Goal: Navigation & Orientation: Understand site structure

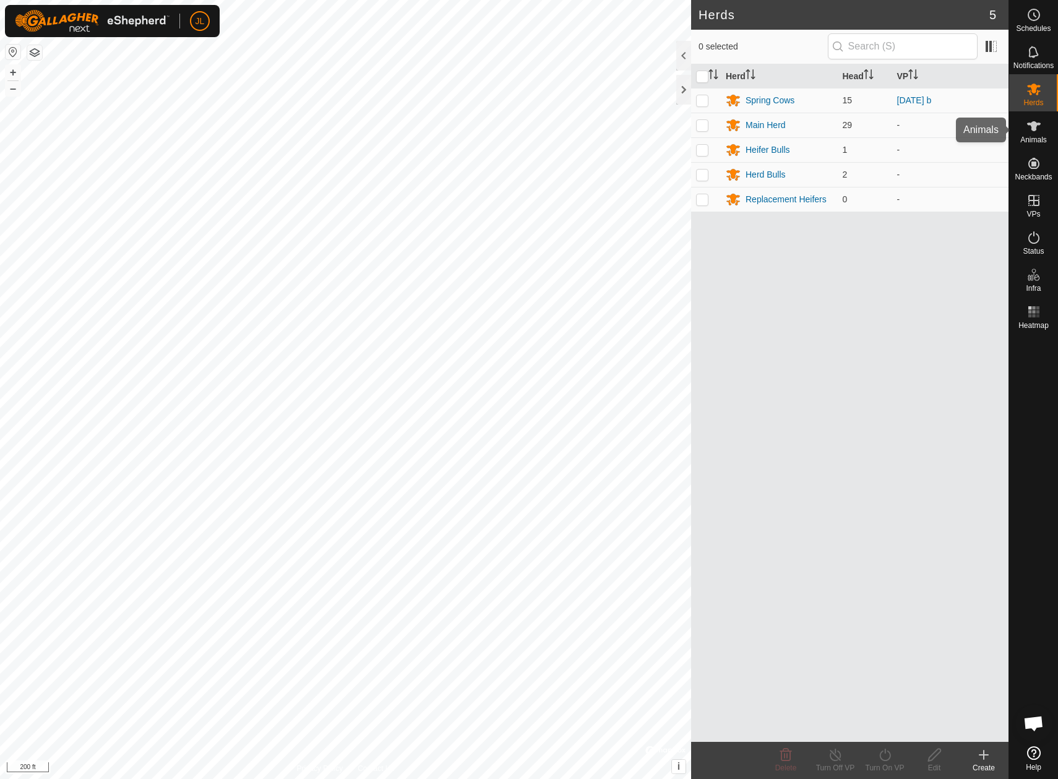
click at [1022, 133] on div "Animals" at bounding box center [1033, 129] width 49 height 37
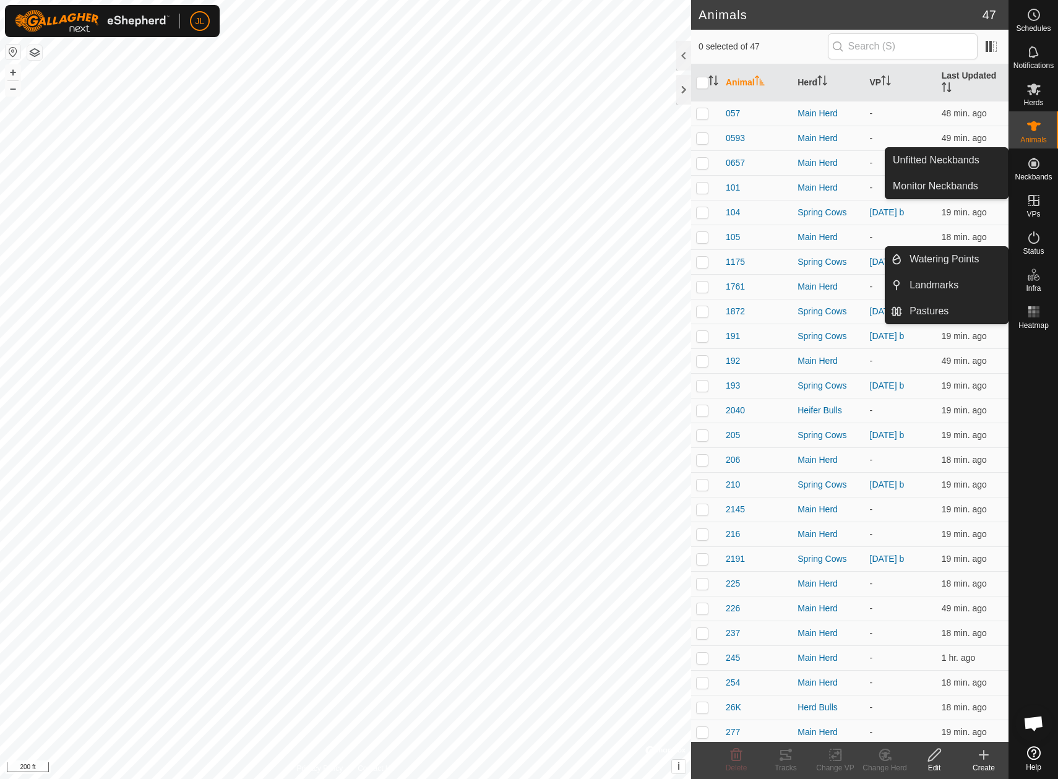
click at [1038, 167] on icon at bounding box center [1034, 163] width 15 height 15
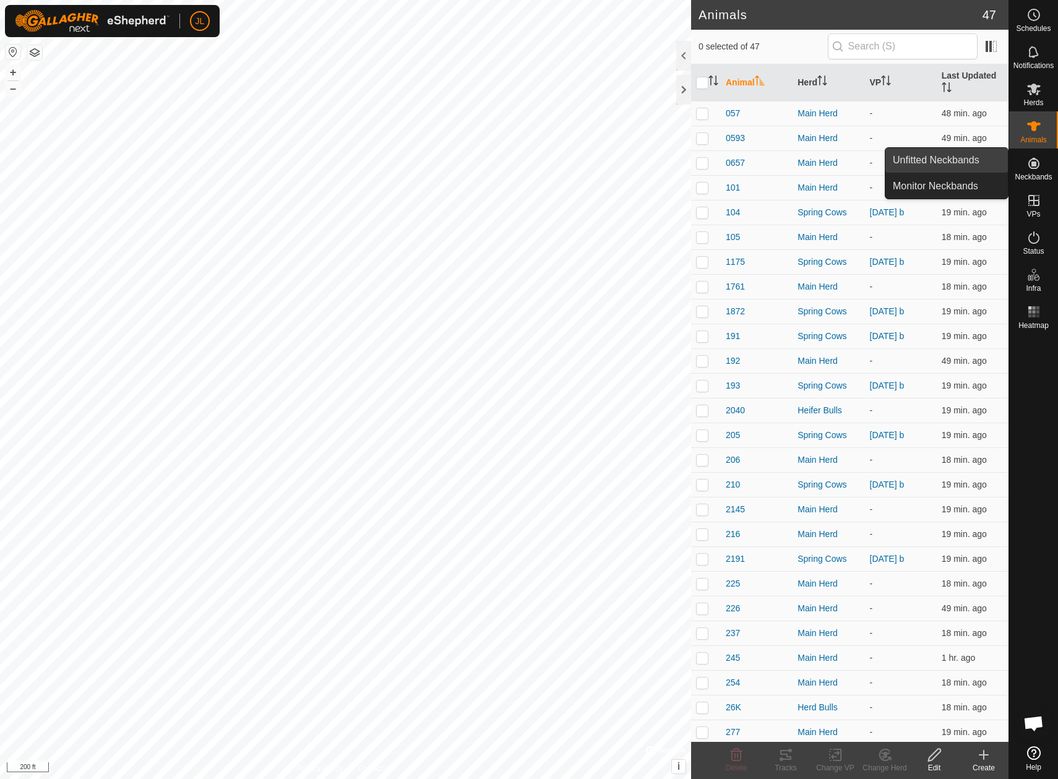
click at [964, 162] on link "Unfitted Neckbands" at bounding box center [946, 160] width 123 height 25
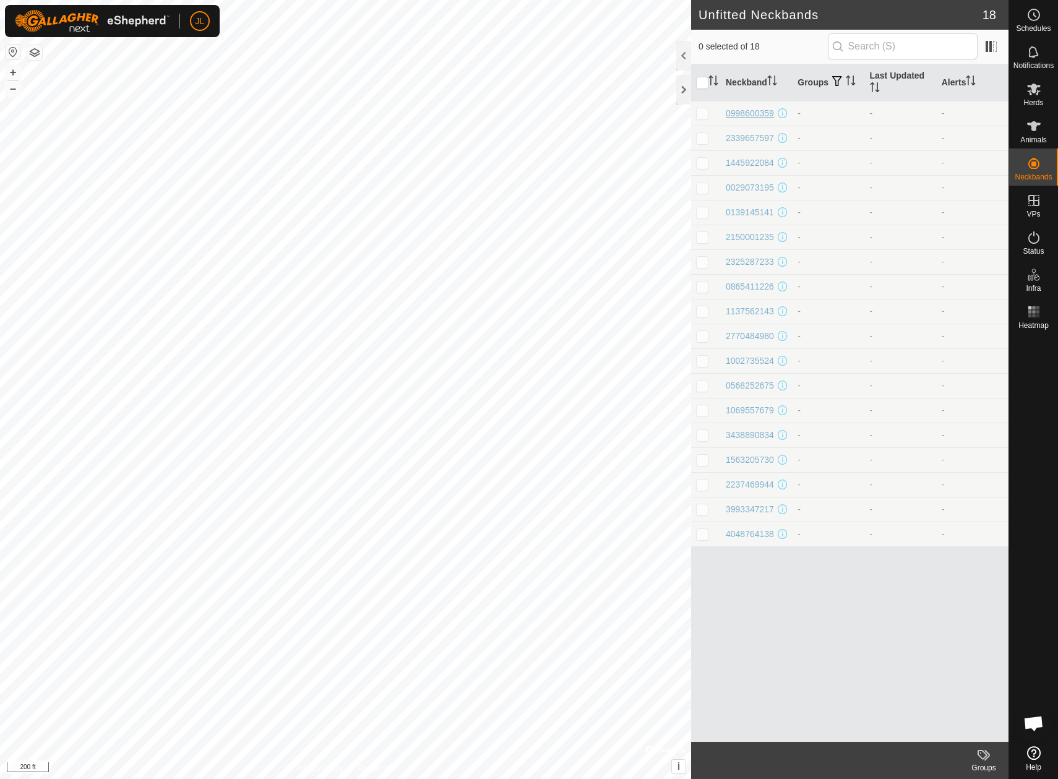
click at [756, 109] on div "0998600359" at bounding box center [750, 113] width 48 height 13
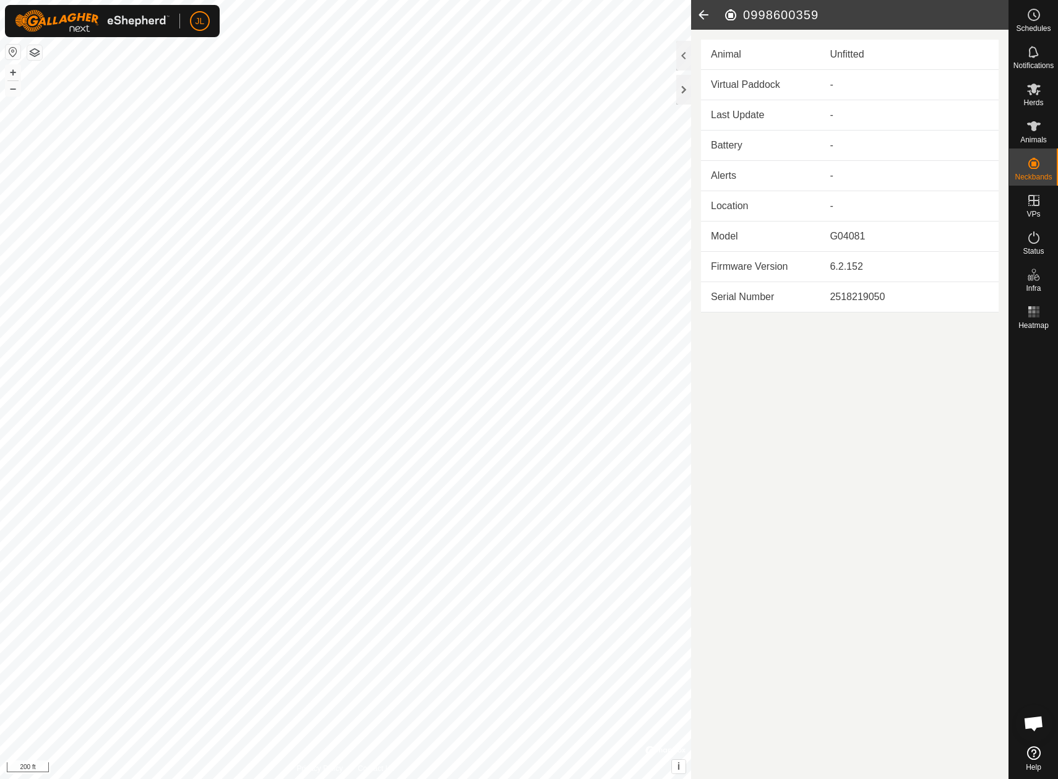
click at [702, 16] on icon at bounding box center [703, 15] width 25 height 30
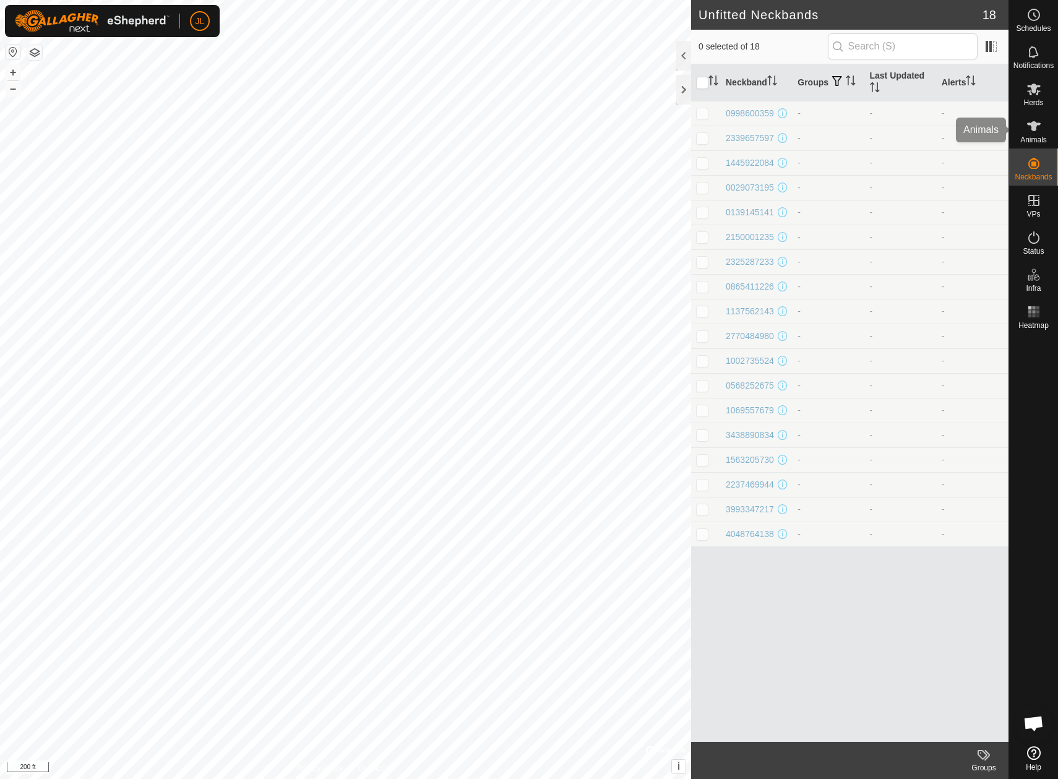
click at [1039, 129] on icon at bounding box center [1034, 126] width 15 height 15
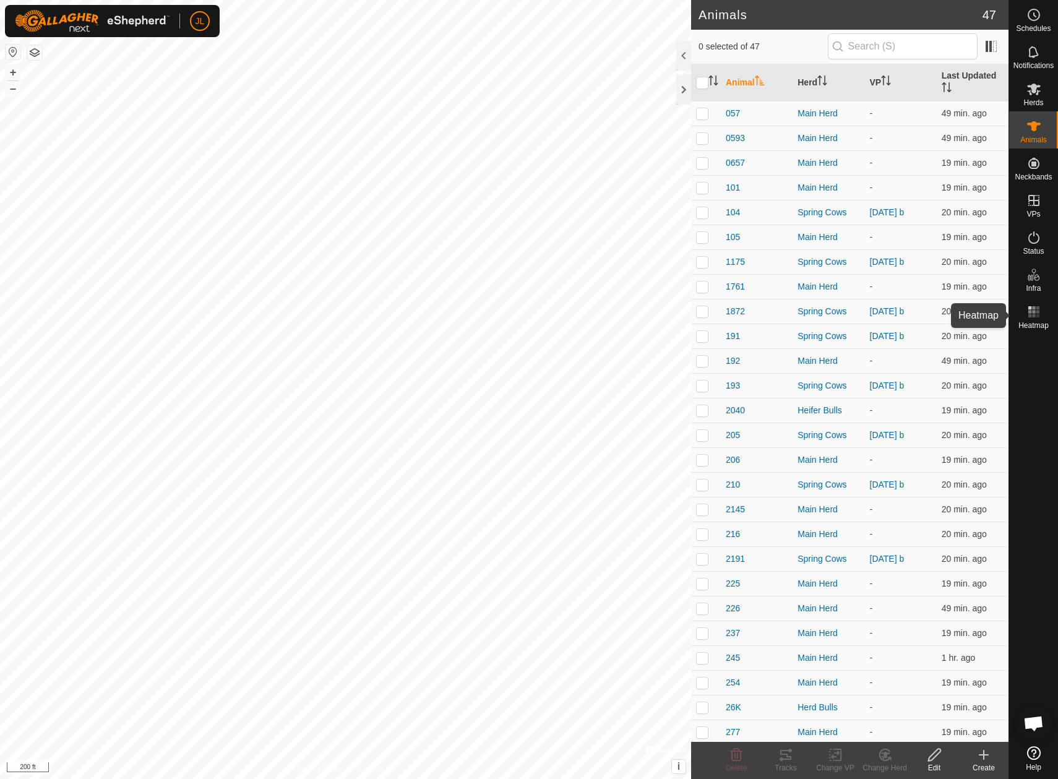
click at [1035, 325] on span "Heatmap" at bounding box center [1034, 325] width 30 height 7
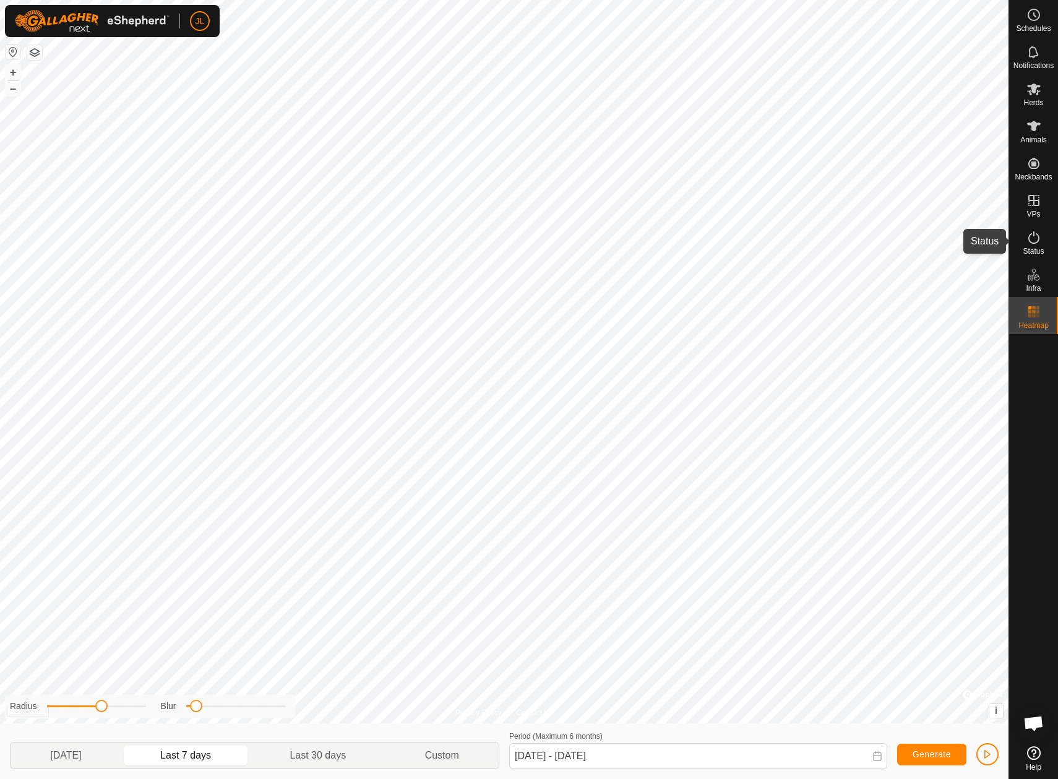
click at [1032, 241] on icon at bounding box center [1034, 237] width 15 height 15
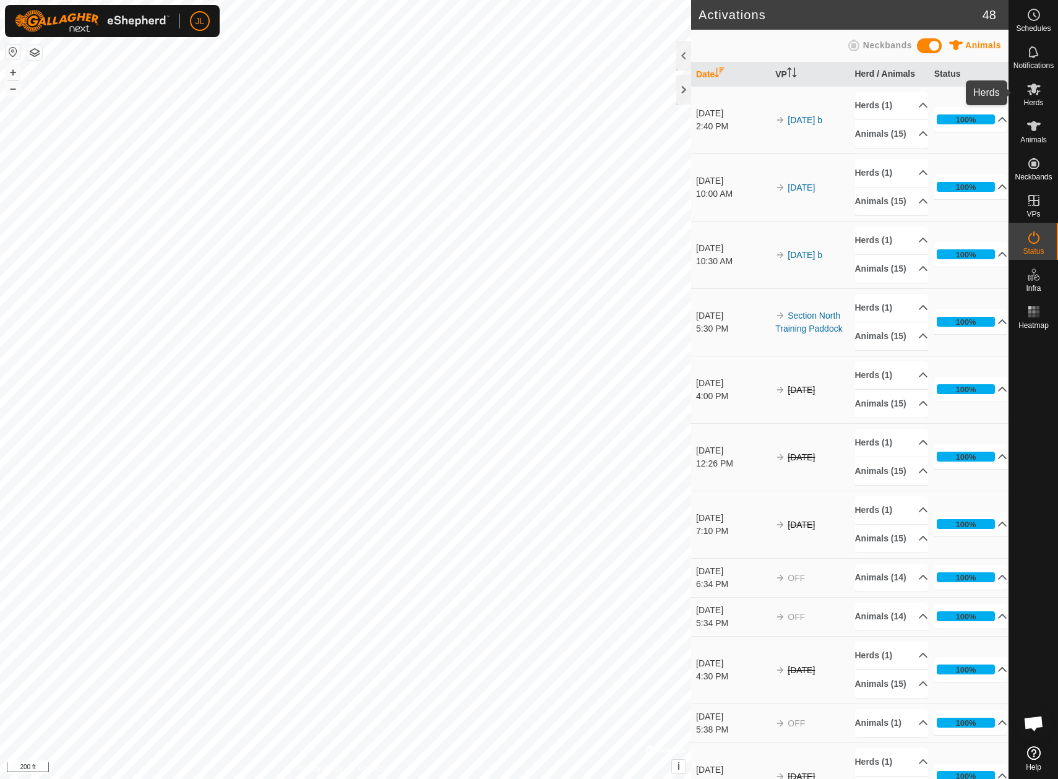
drag, startPoint x: 1038, startPoint y: 93, endPoint x: 1025, endPoint y: 161, distance: 69.4
click at [1038, 93] on icon at bounding box center [1034, 89] width 15 height 15
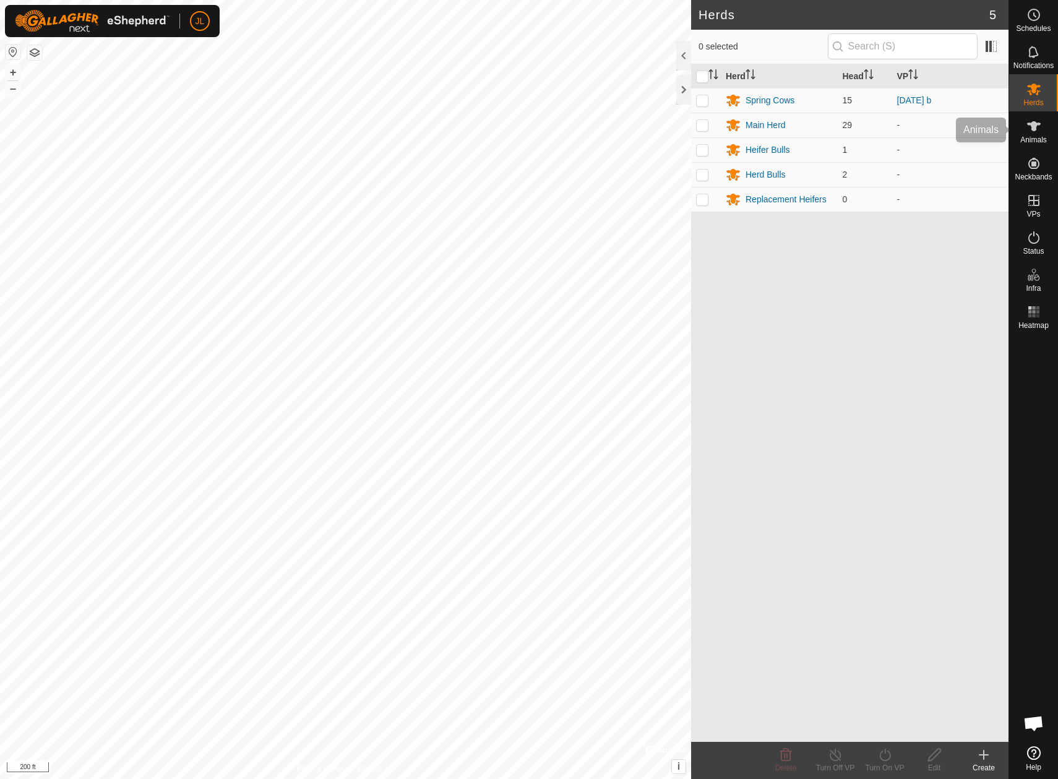
click at [1038, 133] on icon at bounding box center [1034, 126] width 15 height 15
